Goal: Task Accomplishment & Management: Manage account settings

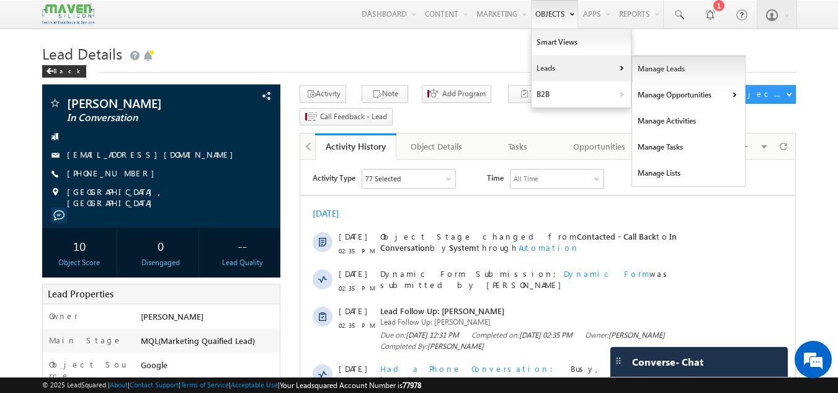
click at [650, 66] on link "Manage Leads" at bounding box center [688, 69] width 113 height 26
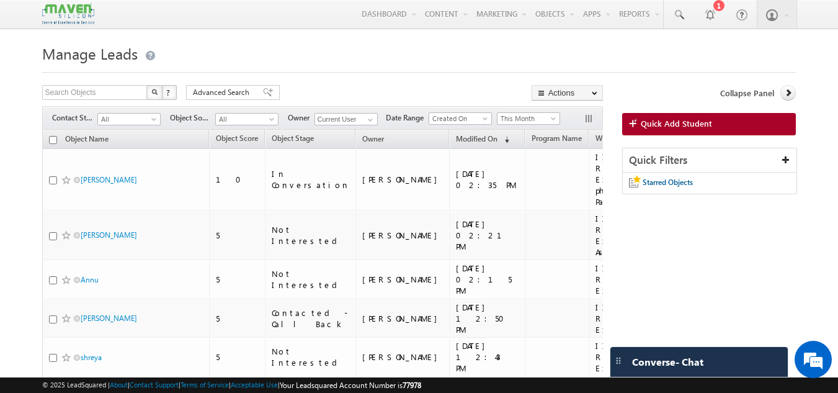
scroll to position [27, 0]
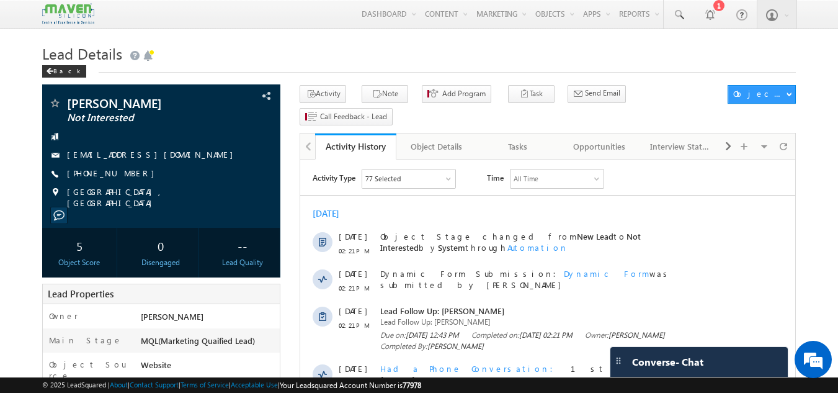
scroll to position [62, 0]
click at [513, 139] on div "Tasks" at bounding box center [517, 146] width 60 height 15
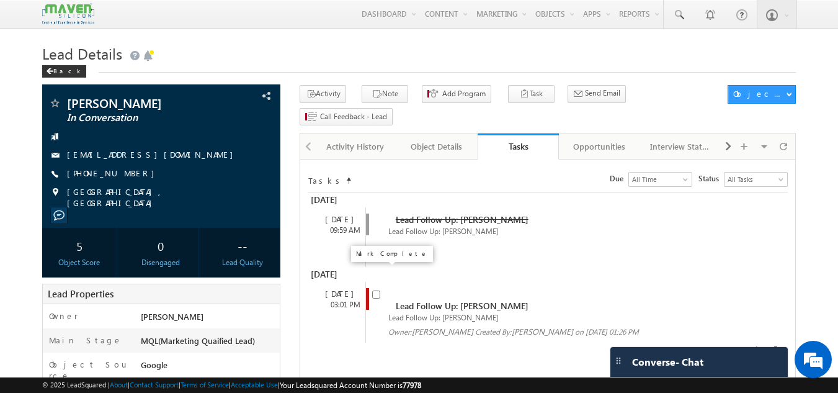
click at [376, 290] on input "checkbox" at bounding box center [376, 294] width 8 height 8
checkbox input "false"
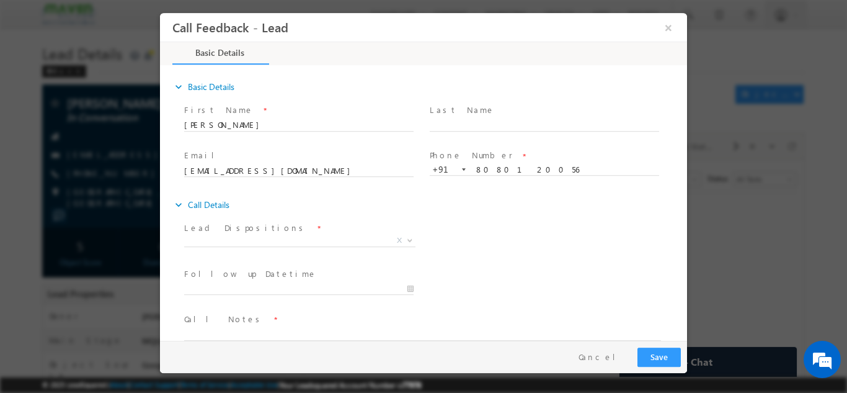
click at [260, 249] on span at bounding box center [298, 255] width 229 height 14
click at [266, 242] on span "X" at bounding box center [299, 240] width 231 height 12
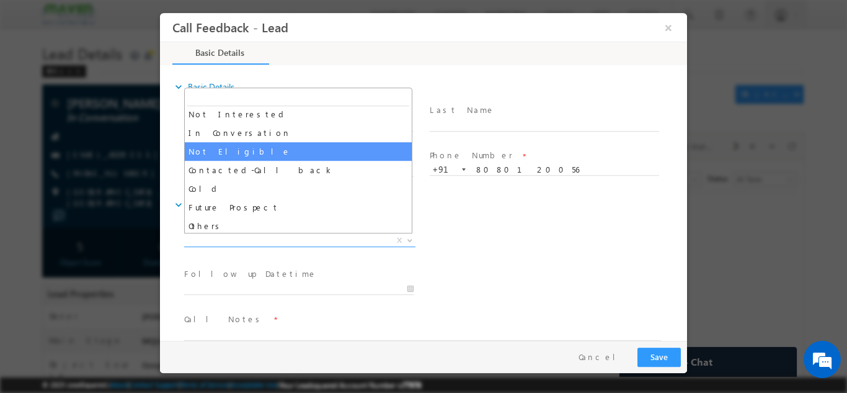
scroll to position [118, 0]
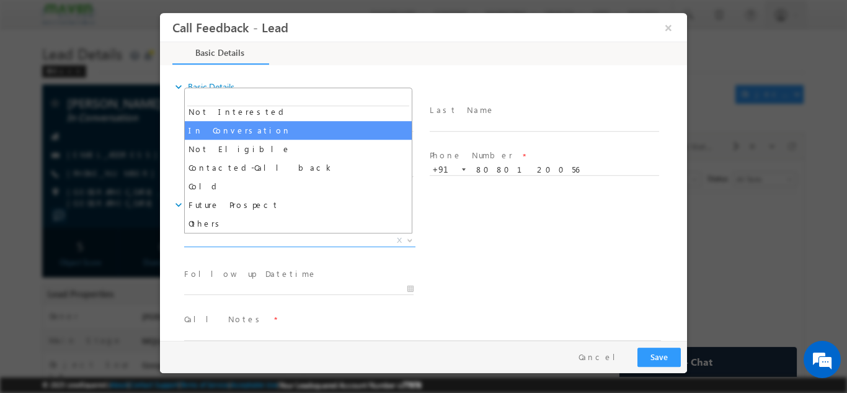
select select "In Conversation"
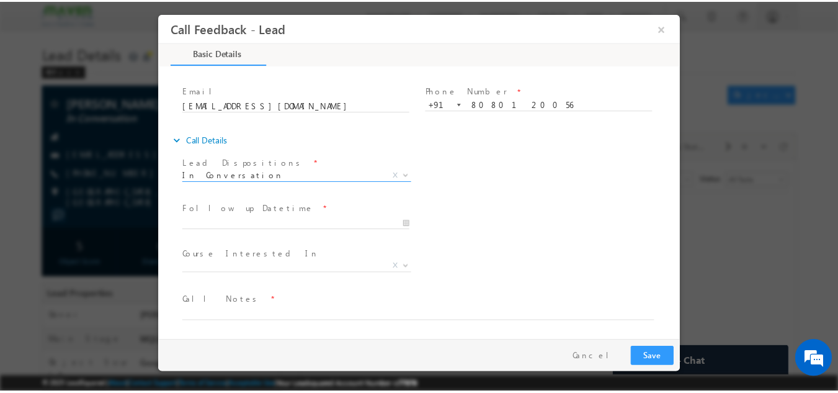
scroll to position [66, 0]
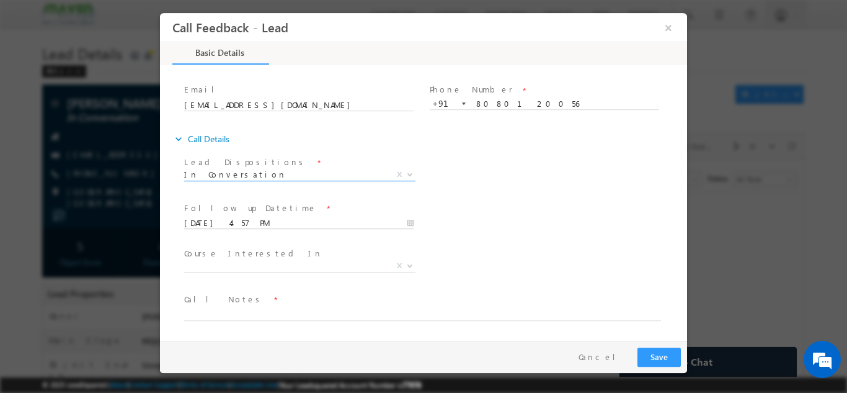
click at [267, 221] on input "13/10/2025 4:57 PM" at bounding box center [298, 222] width 229 height 12
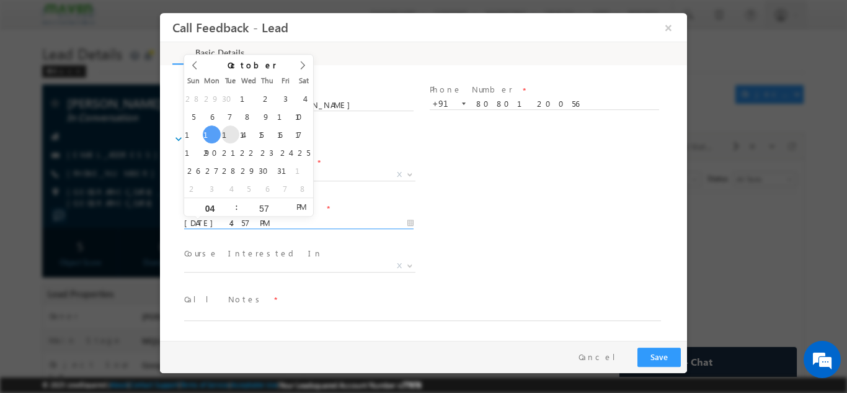
type input "14/10/2025 4:57 PM"
type input "06"
type input "14/10/2025 6:57 PM"
click at [269, 206] on input "57" at bounding box center [263, 207] width 51 height 8
type input "00"
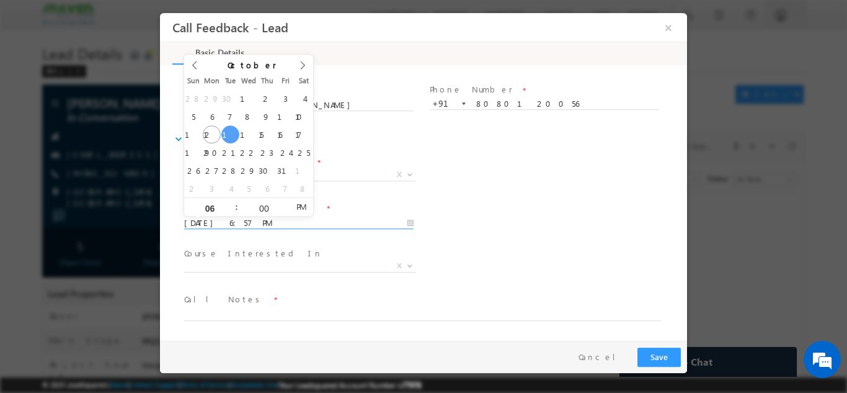
type input "14/10/2025 6:00 PM"
click at [466, 206] on div "Follow up Datetime * 14/10/2025 6:00 PM Program Type * Long Term Short Term X" at bounding box center [434, 221] width 505 height 46
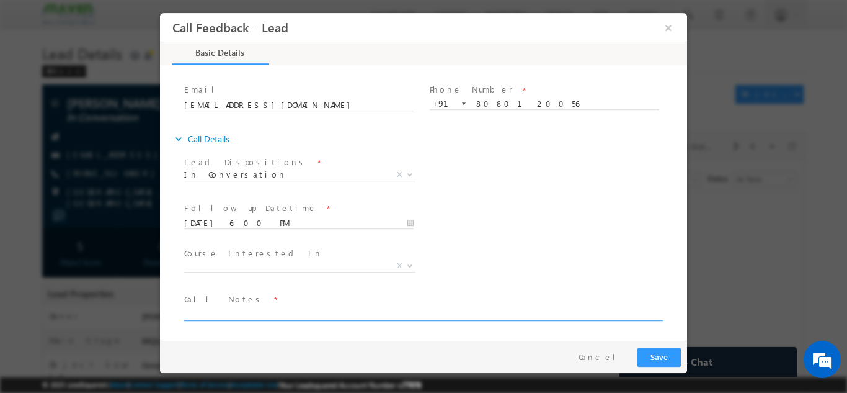
click at [242, 309] on textarea at bounding box center [422, 313] width 477 height 14
type textarea "will discuss with parents and reply back."
click at [663, 352] on button "Save" at bounding box center [658, 356] width 43 height 19
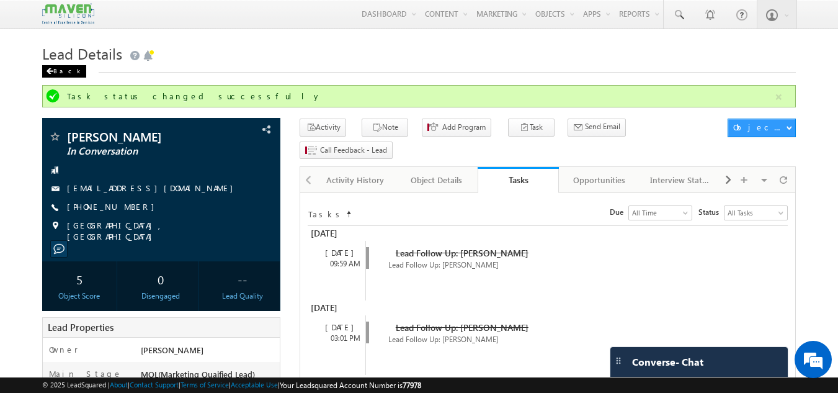
click at [52, 74] on span at bounding box center [49, 71] width 7 height 6
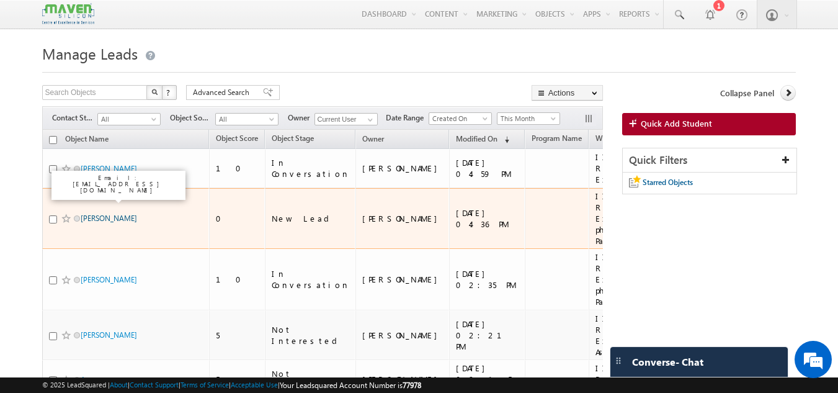
click at [105, 213] on link "[PERSON_NAME]" at bounding box center [109, 217] width 56 height 9
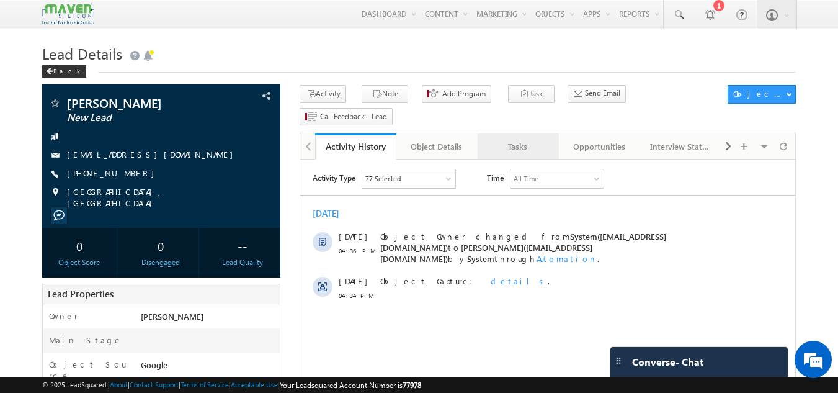
click at [520, 139] on div "Tasks" at bounding box center [517, 146] width 60 height 15
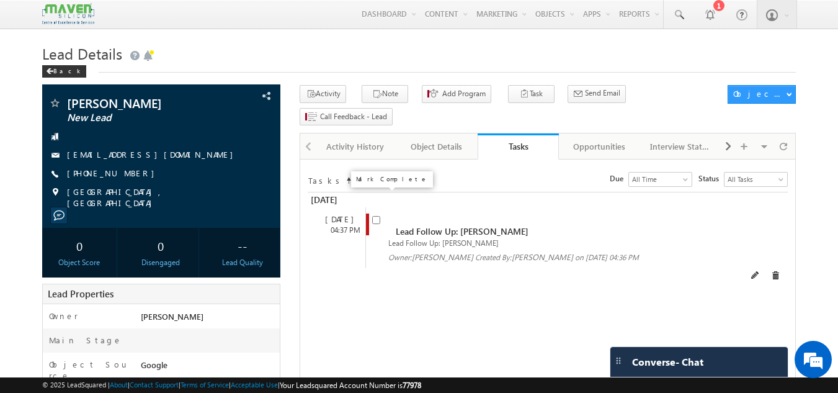
click at [378, 216] on input "checkbox" at bounding box center [376, 220] width 8 height 8
checkbox input "false"
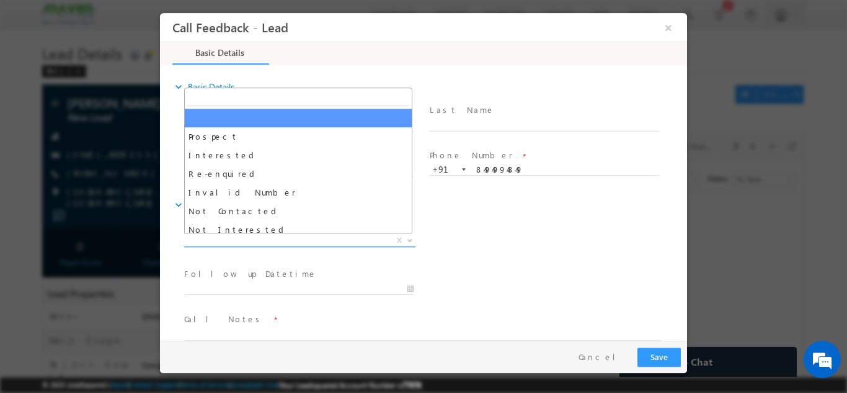
click at [251, 239] on span "X" at bounding box center [299, 240] width 231 height 12
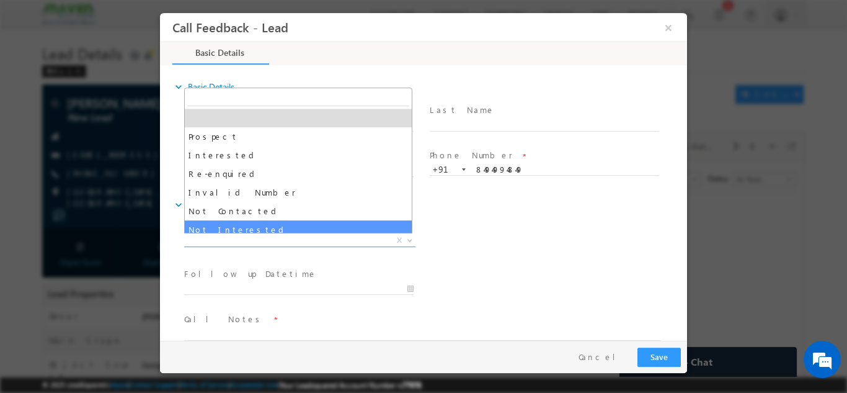
select select "Not Interested"
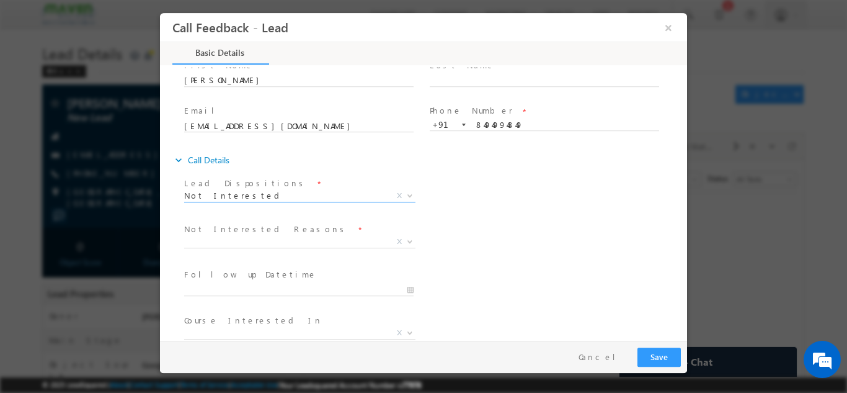
scroll to position [112, 0]
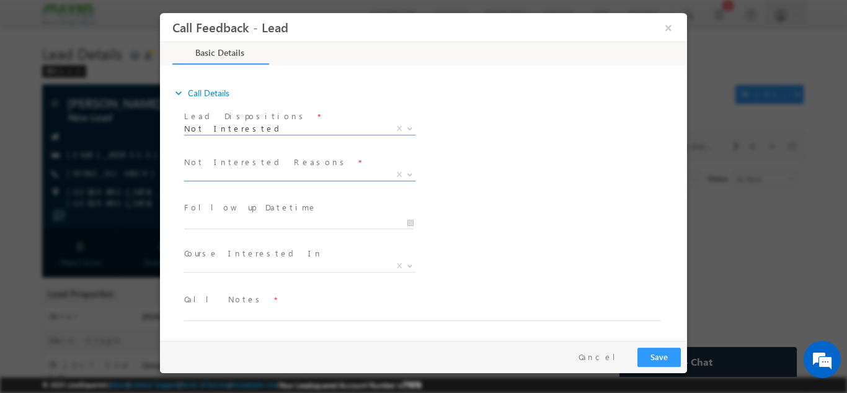
click at [238, 174] on span "X" at bounding box center [299, 174] width 231 height 12
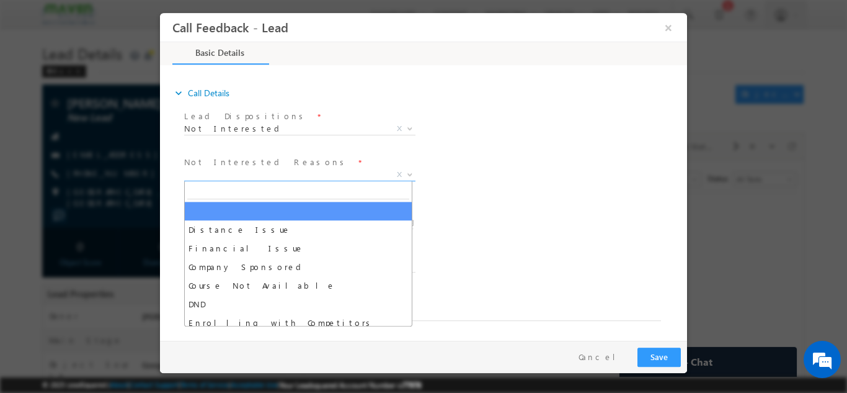
click at [239, 183] on input "search" at bounding box center [298, 191] width 222 height 16
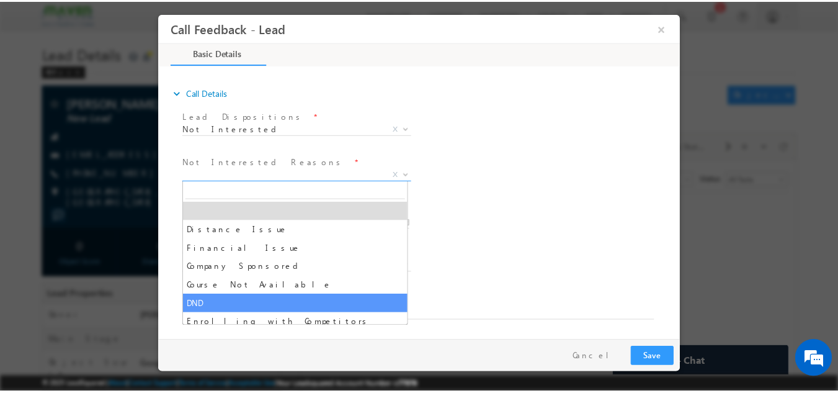
scroll to position [25, 0]
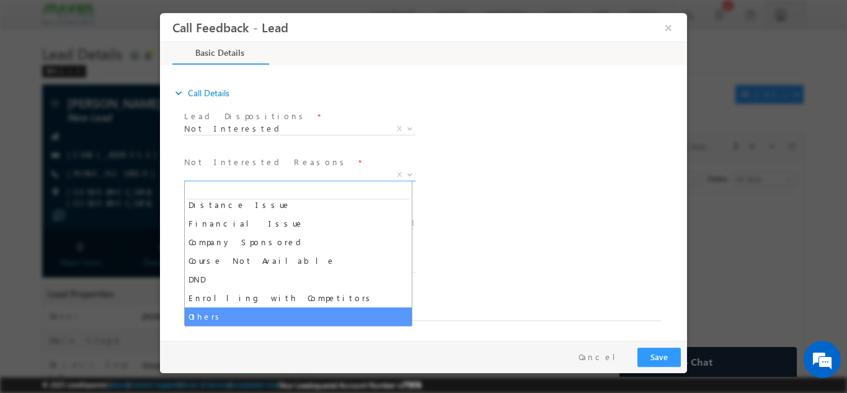
select select "Others"
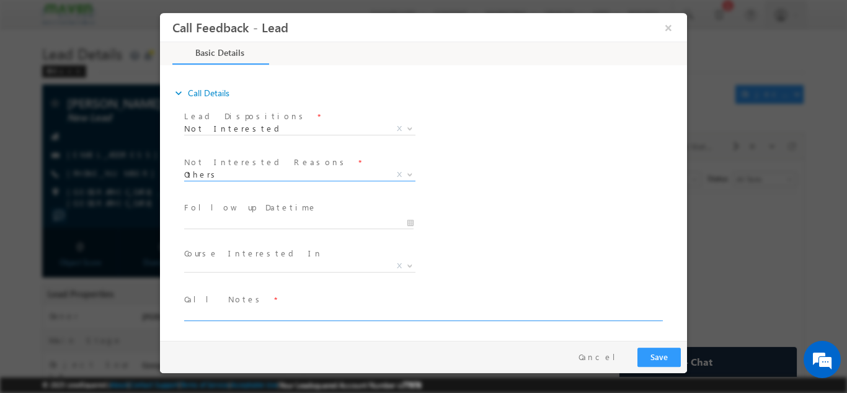
click at [224, 317] on textarea at bounding box center [422, 313] width 477 height 14
type textarea "2nd year cx, looking for free certification."
click at [667, 366] on div "Pay & Save Save Cancel" at bounding box center [426, 356] width 533 height 32
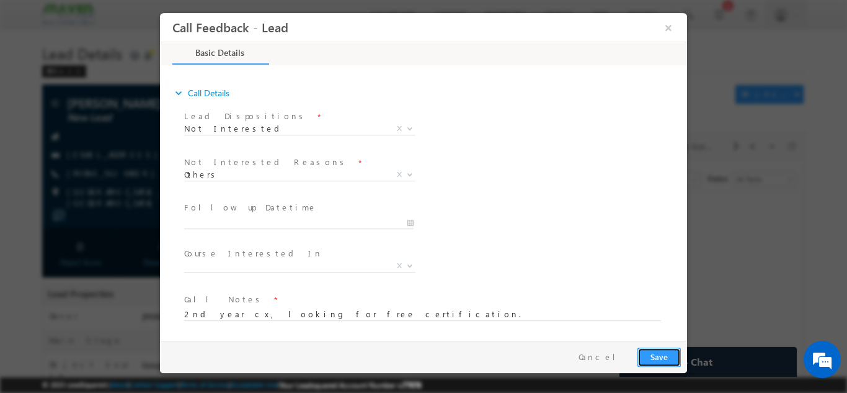
click at [668, 362] on button "Save" at bounding box center [658, 356] width 43 height 19
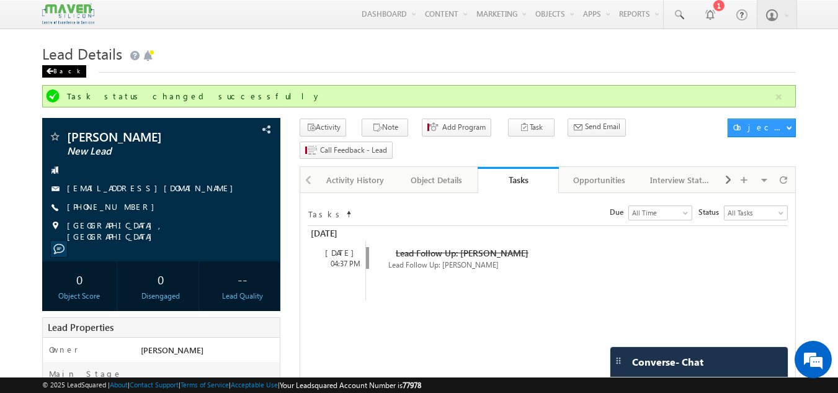
click at [64, 76] on div "Back" at bounding box center [64, 71] width 44 height 12
